Goal: Task Accomplishment & Management: Manage account settings

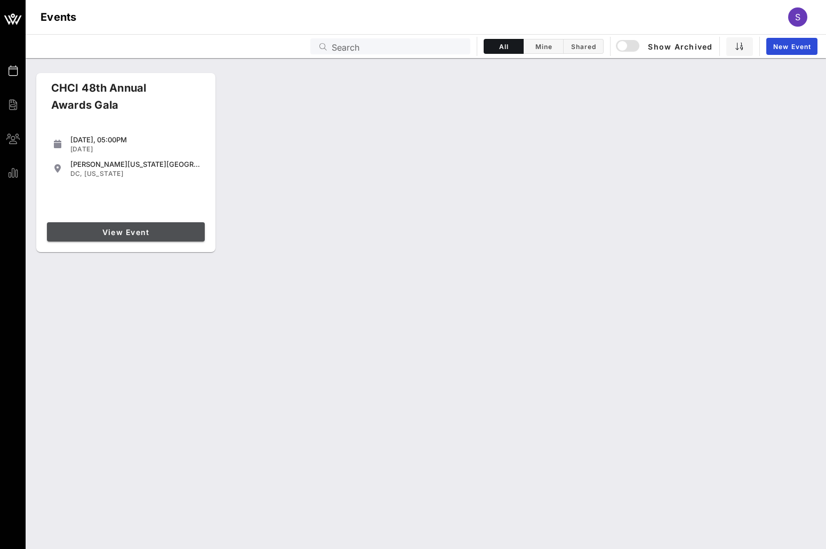
click at [158, 225] on link "View Event" at bounding box center [126, 231] width 158 height 19
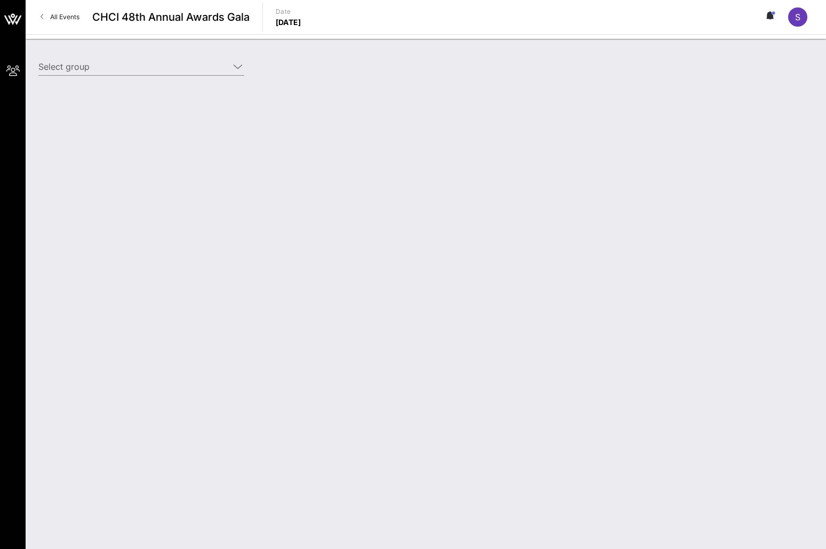
type input "[PERSON_NAME] Enterprises ([PERSON_NAME] Enterprises) [[PERSON_NAME] manfredi, …"
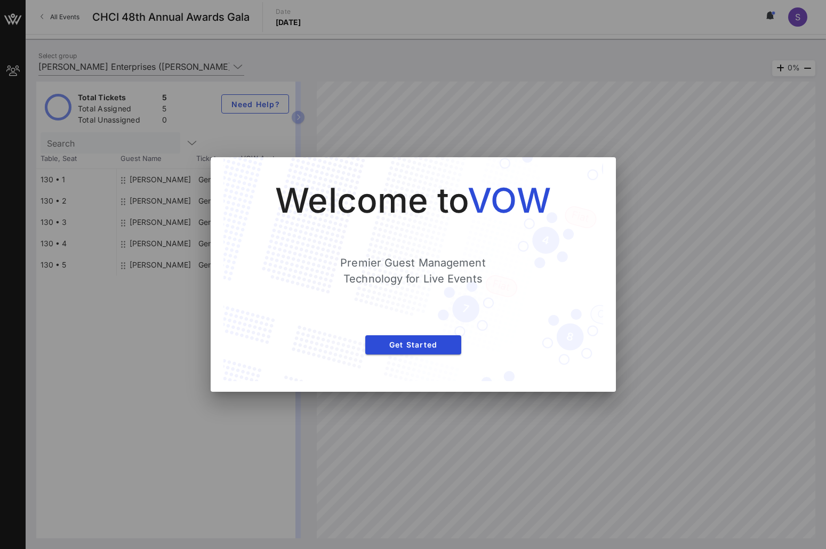
click at [547, 118] on div at bounding box center [413, 274] width 826 height 549
click at [600, 198] on div "Welcome to VOW Premier Guest Management Technology for Live Events Get Started" at bounding box center [412, 269] width 379 height 224
click at [597, 178] on div "Welcome to VOW Premier Guest Management Technology for Live Events Get Started" at bounding box center [412, 269] width 379 height 224
click at [666, 213] on div at bounding box center [413, 274] width 826 height 549
click at [422, 351] on button "Get Started" at bounding box center [413, 344] width 96 height 19
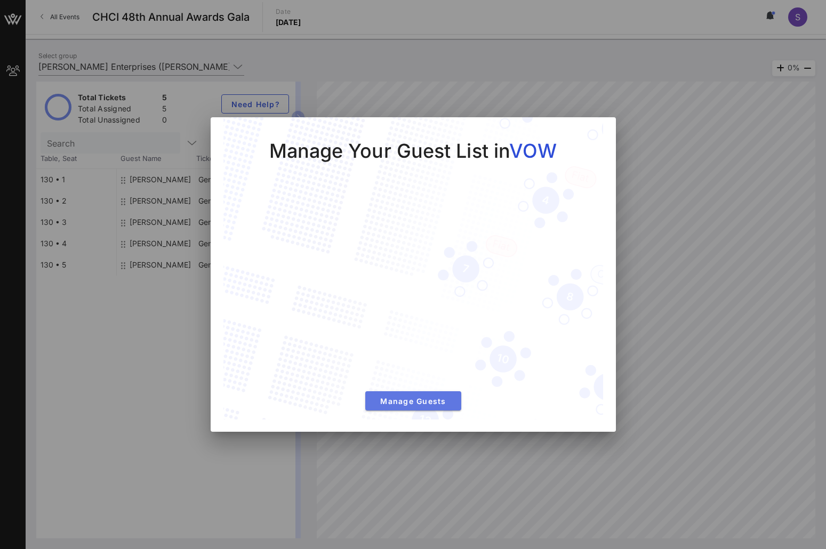
click at [427, 403] on span "Manage Guests" at bounding box center [413, 401] width 79 height 9
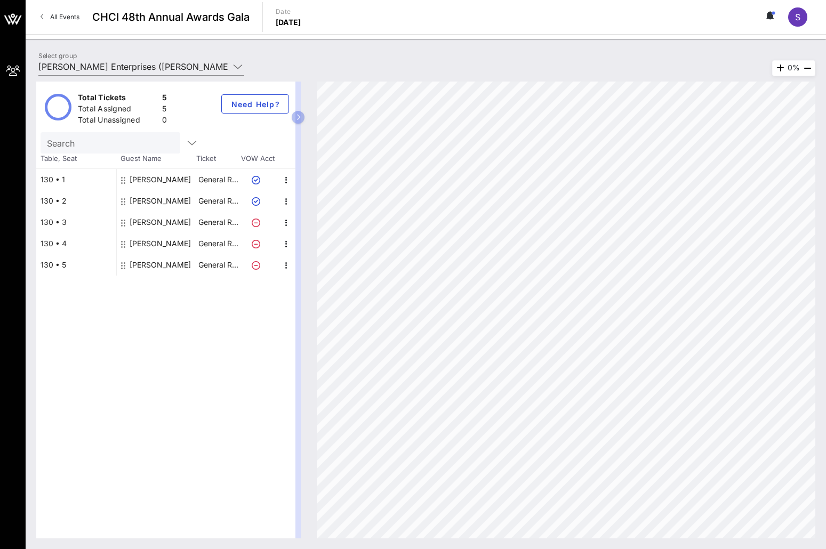
click at [219, 342] on div "Total Tickets 5 Total Assigned 5 Total Unassigned 0 Need Help? Search Table, Se…" at bounding box center [165, 310] width 259 height 457
click at [287, 262] on icon "button" at bounding box center [286, 265] width 13 height 13
click at [324, 289] on div "Delete" at bounding box center [313, 289] width 38 height 21
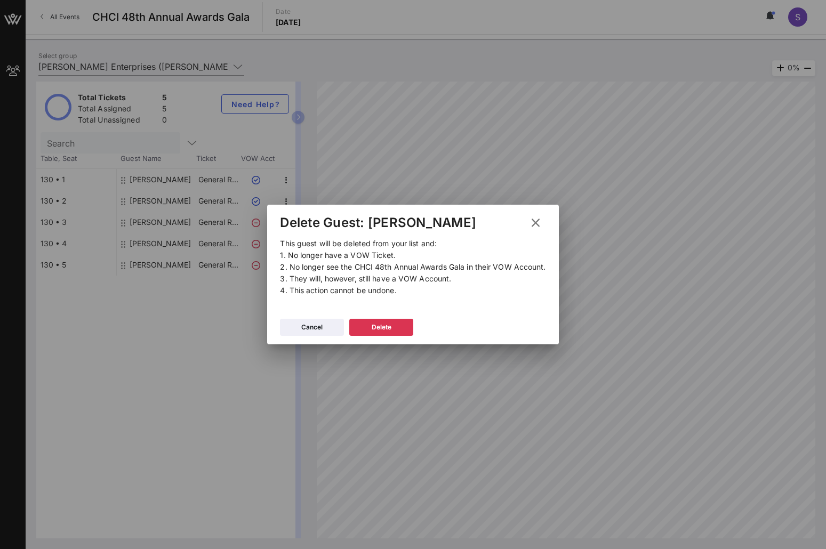
click at [431, 253] on p "This guest will be deleted from your list and: 1. No longer have a VOW Ticket. …" at bounding box center [412, 267] width 265 height 59
click at [397, 325] on button "Delete" at bounding box center [381, 327] width 64 height 17
